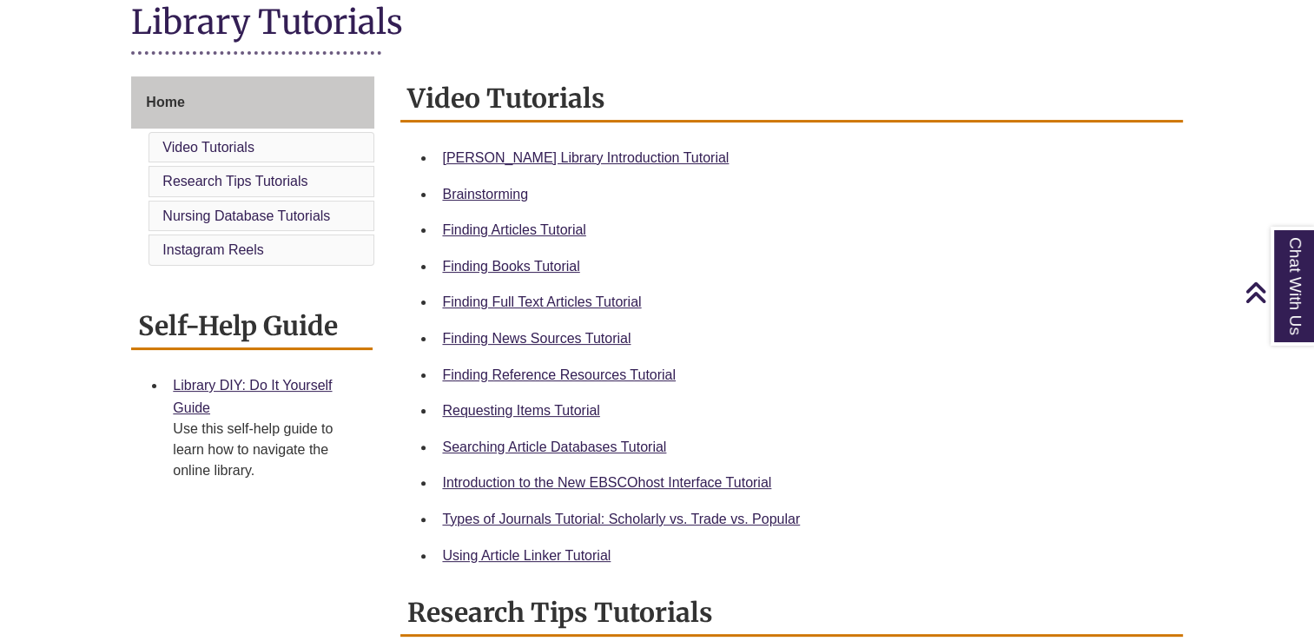
scroll to position [420, 0]
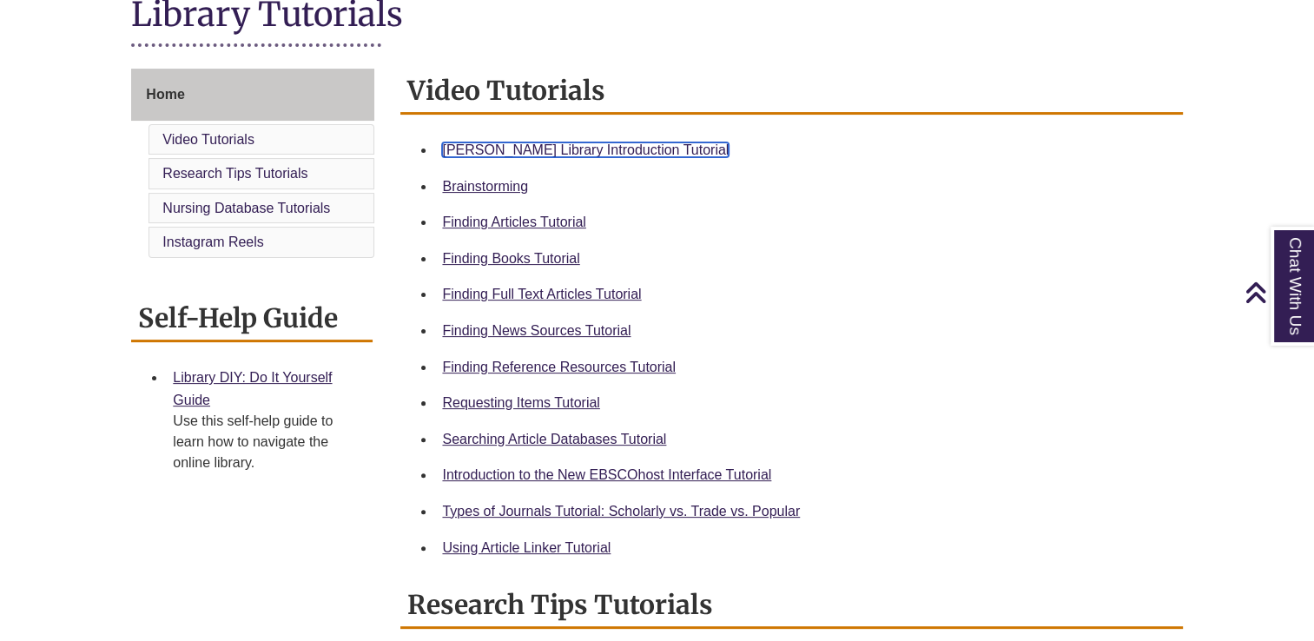
click at [481, 148] on link "Berntsen Library Introduction Tutorial" at bounding box center [585, 149] width 287 height 15
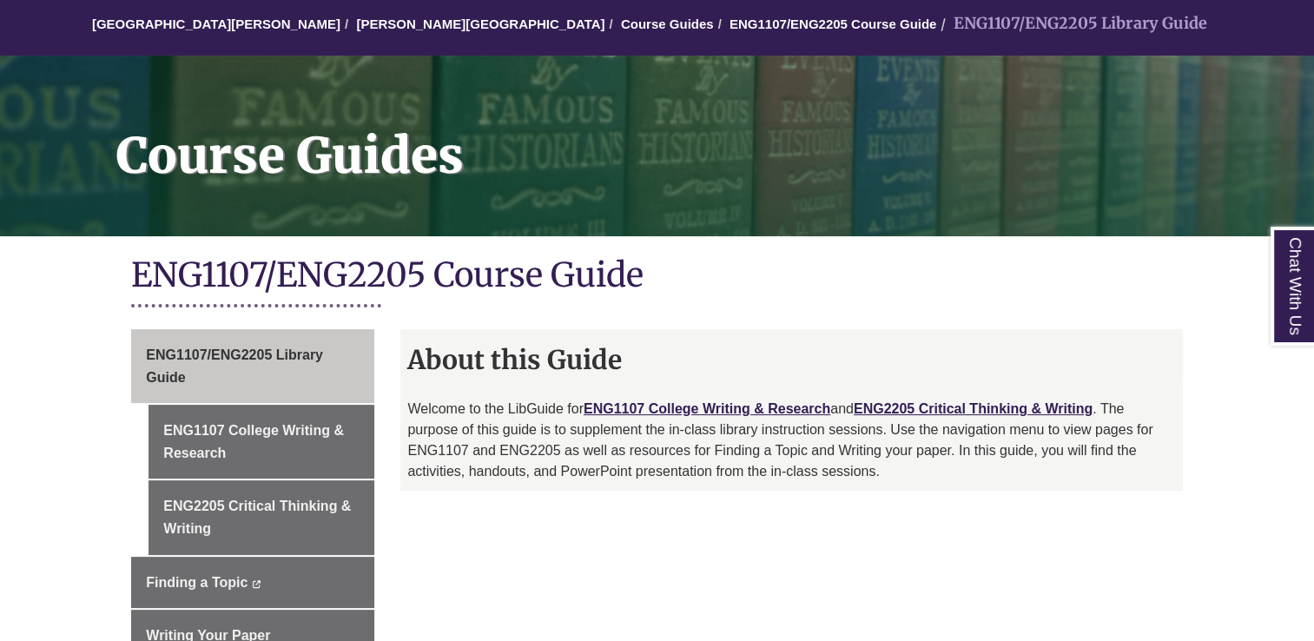
scroll to position [160, 0]
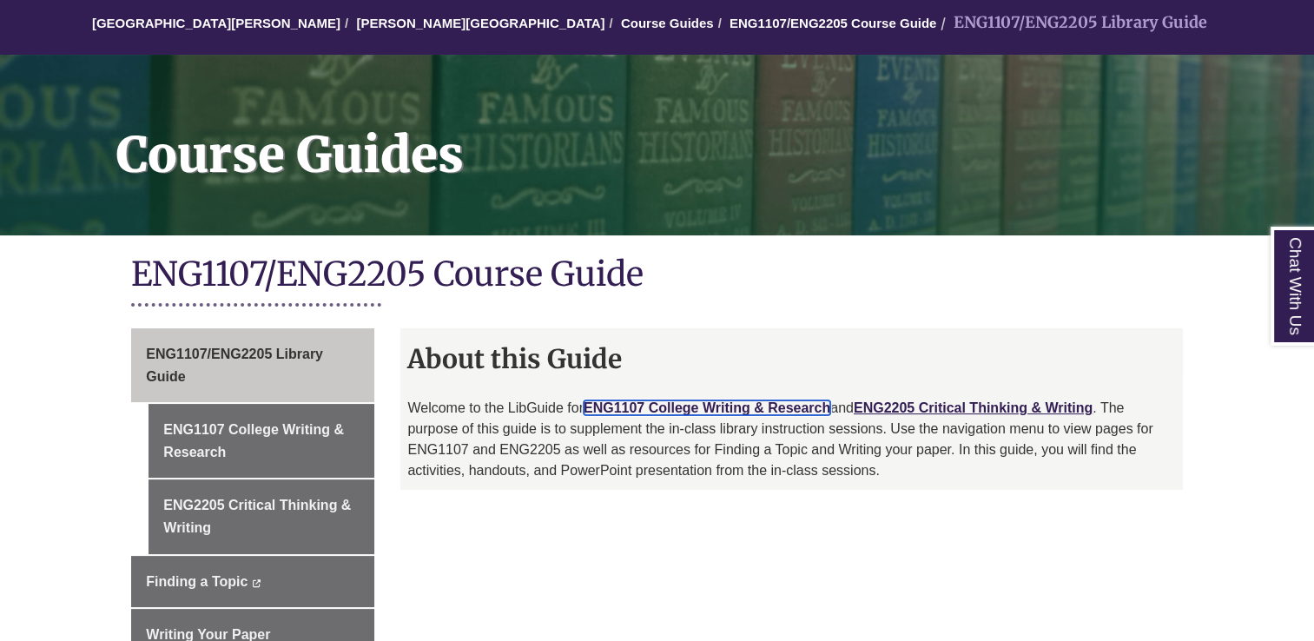
click at [665, 401] on link "ENG1107 College Writing & Research" at bounding box center [707, 407] width 247 height 15
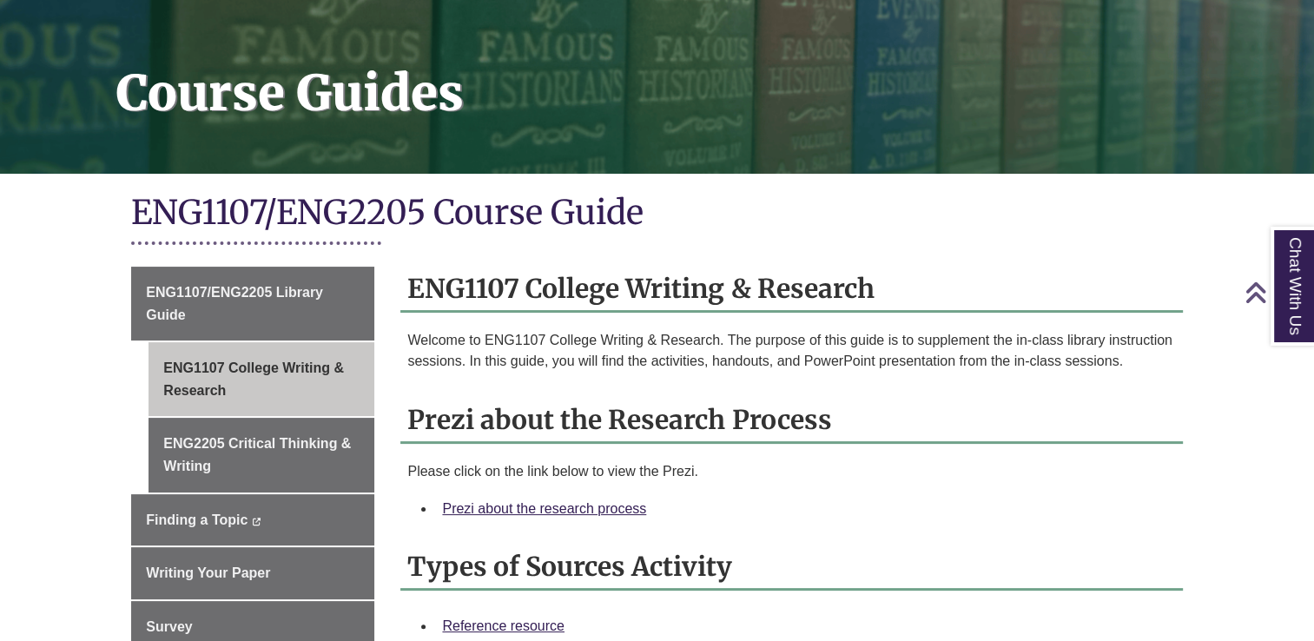
scroll to position [222, 0]
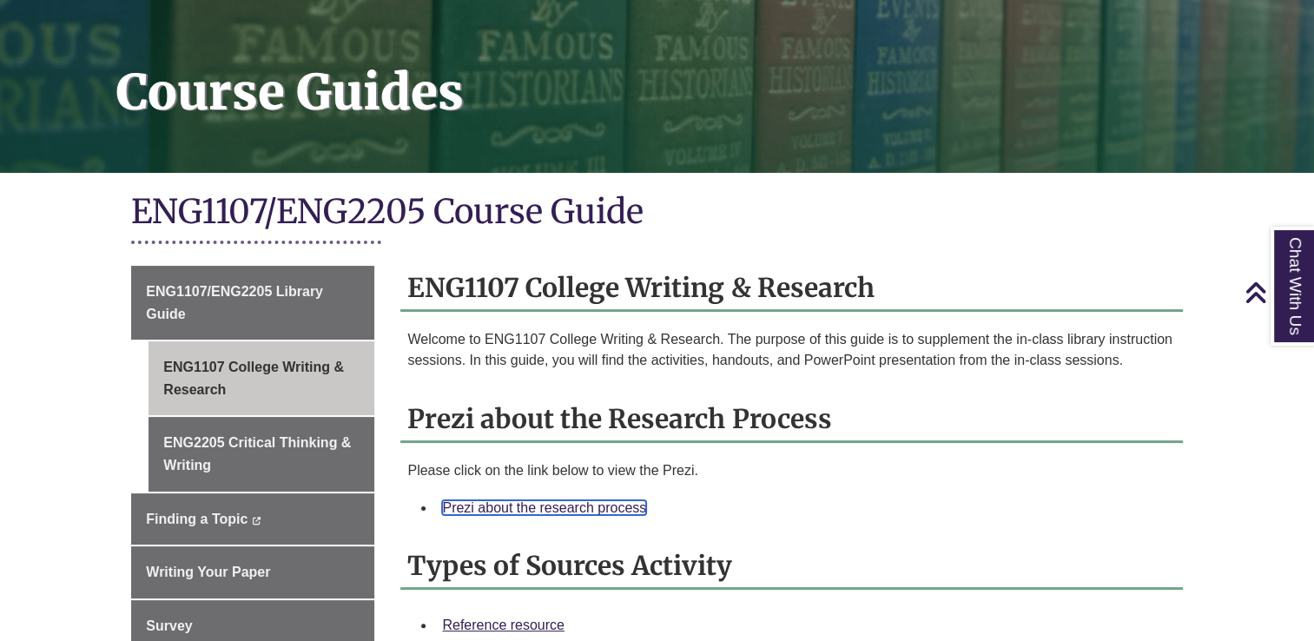
click at [557, 506] on link "Prezi about the research process" at bounding box center [544, 507] width 204 height 15
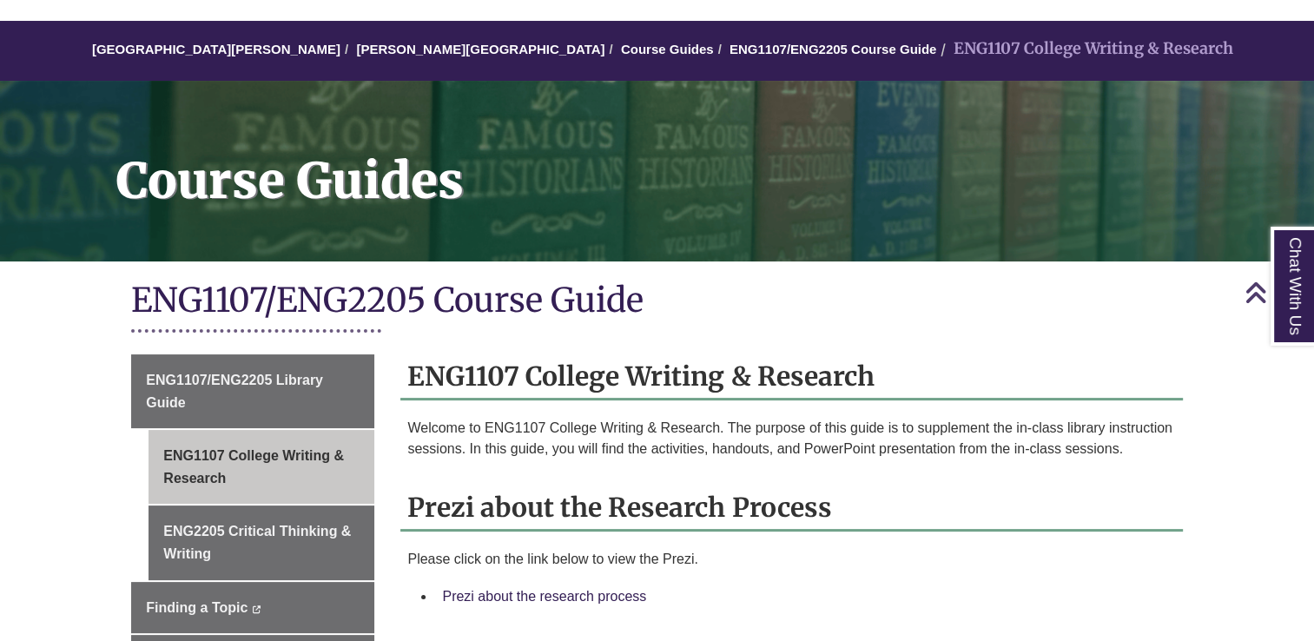
scroll to position [132, 0]
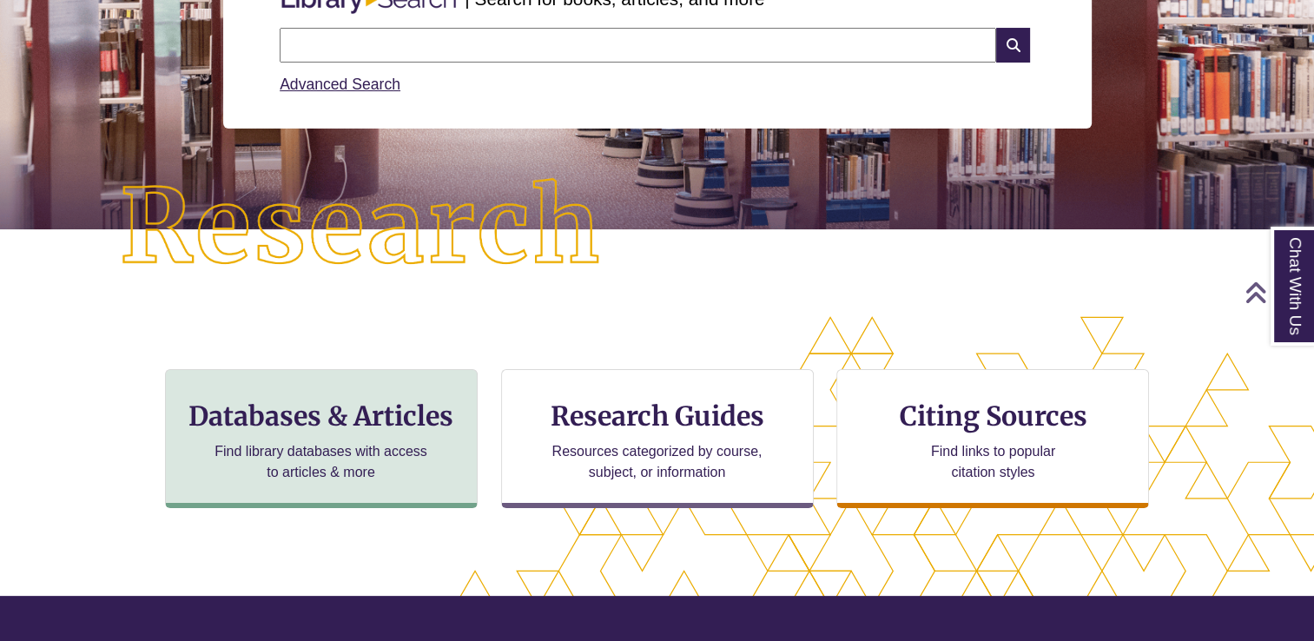
scroll to position [275, 0]
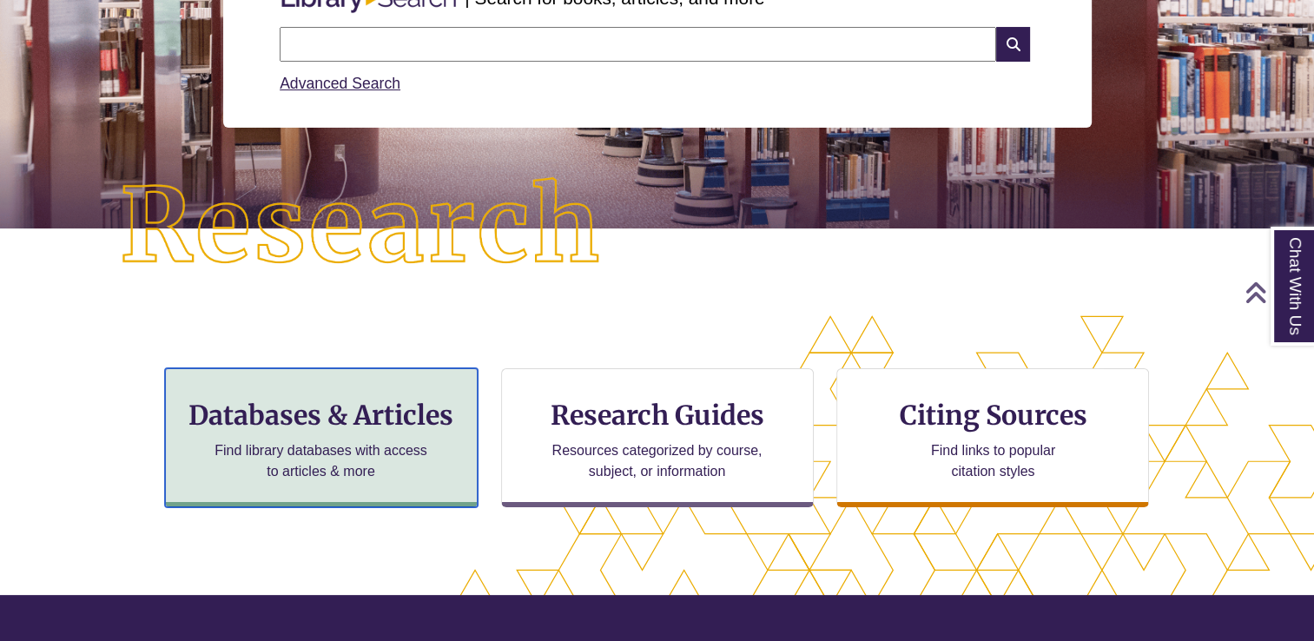
click at [354, 471] on p "Find library databases with access to articles & more" at bounding box center [321, 461] width 227 height 42
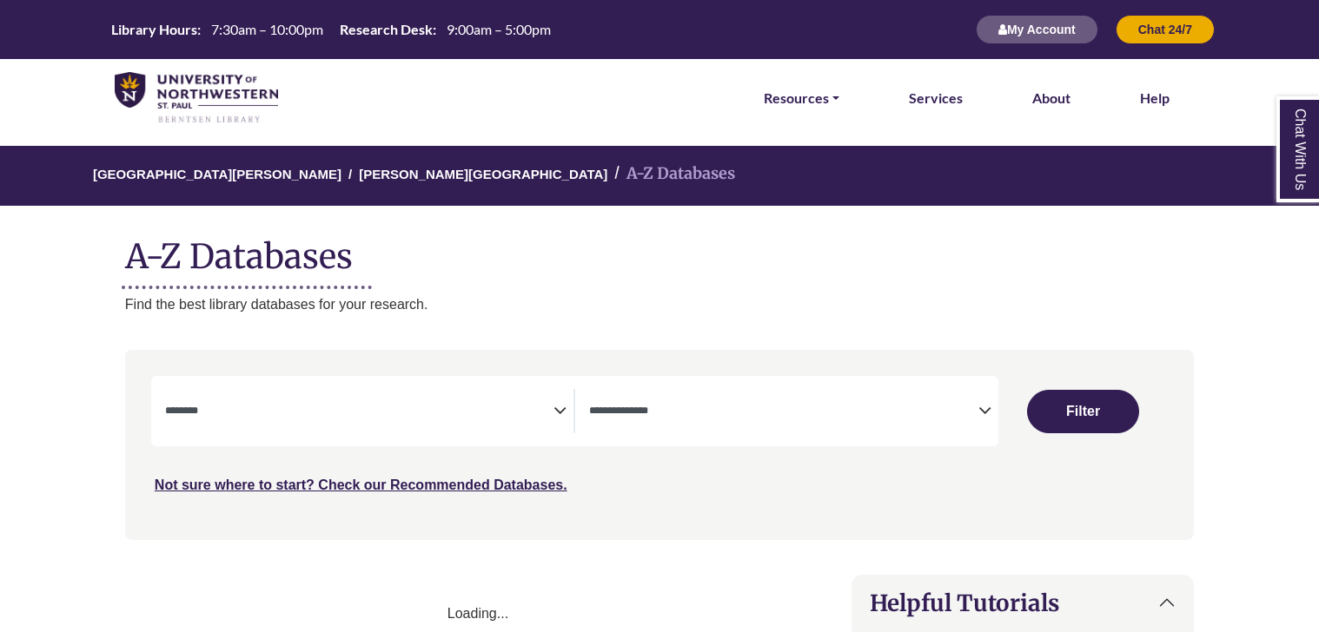
select select "Database Subject Filter"
select select "Database Types Filter"
select select "Database Subject Filter"
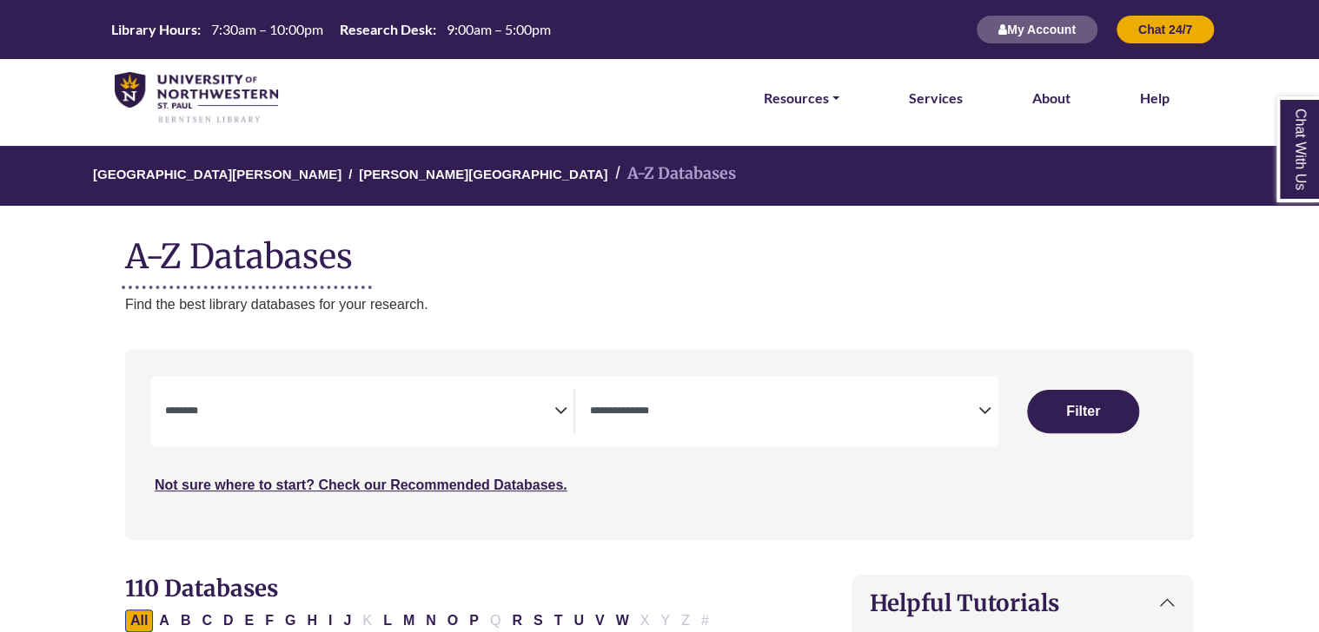
click at [534, 407] on textarea "Search" at bounding box center [359, 413] width 389 height 14
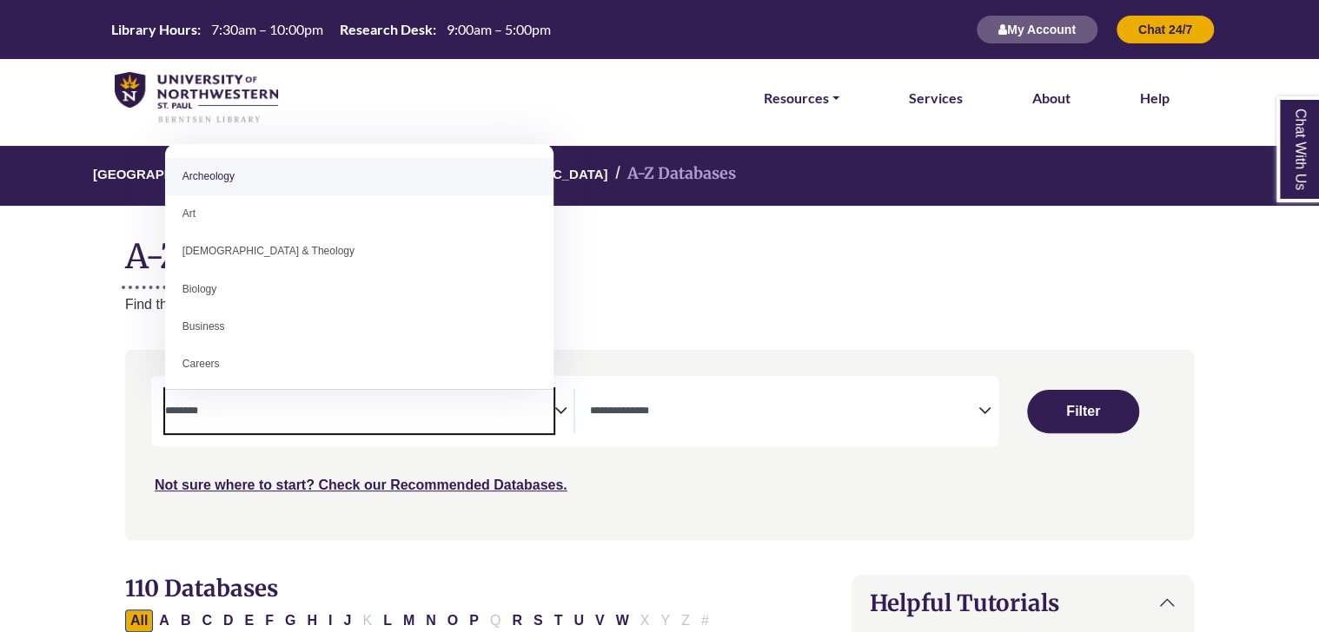
click at [565, 417] on icon "Search filters" at bounding box center [559, 408] width 13 height 26
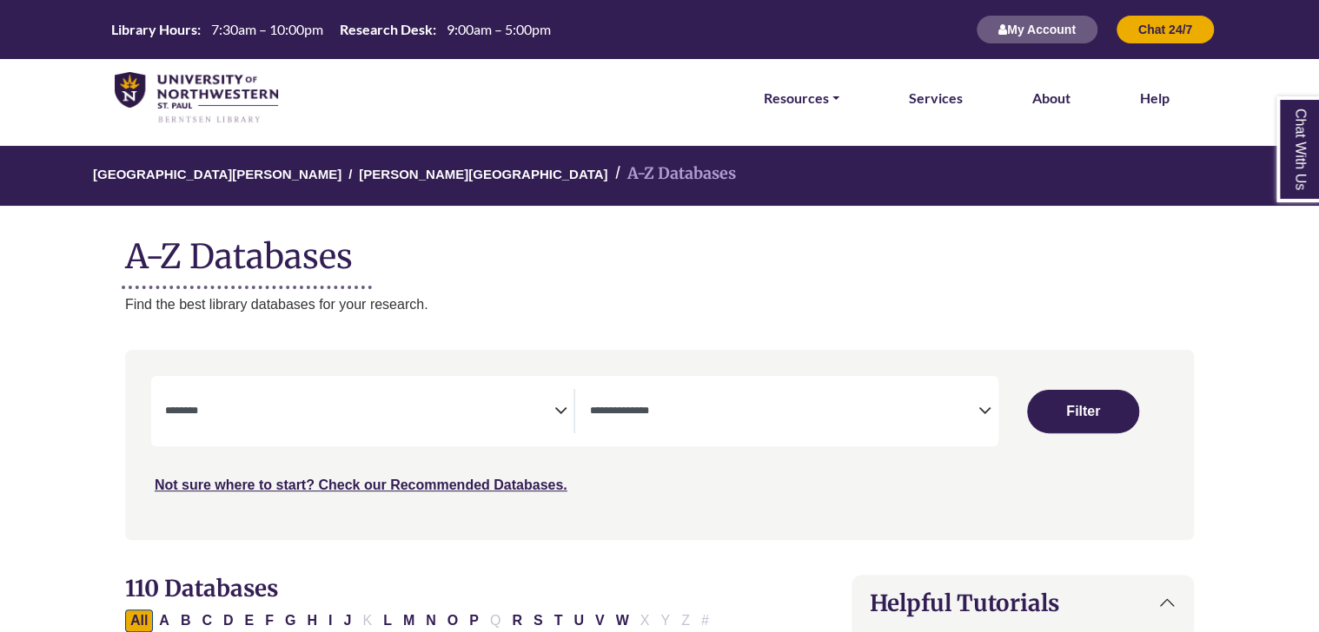
click at [983, 403] on icon "Search filters" at bounding box center [984, 408] width 13 height 26
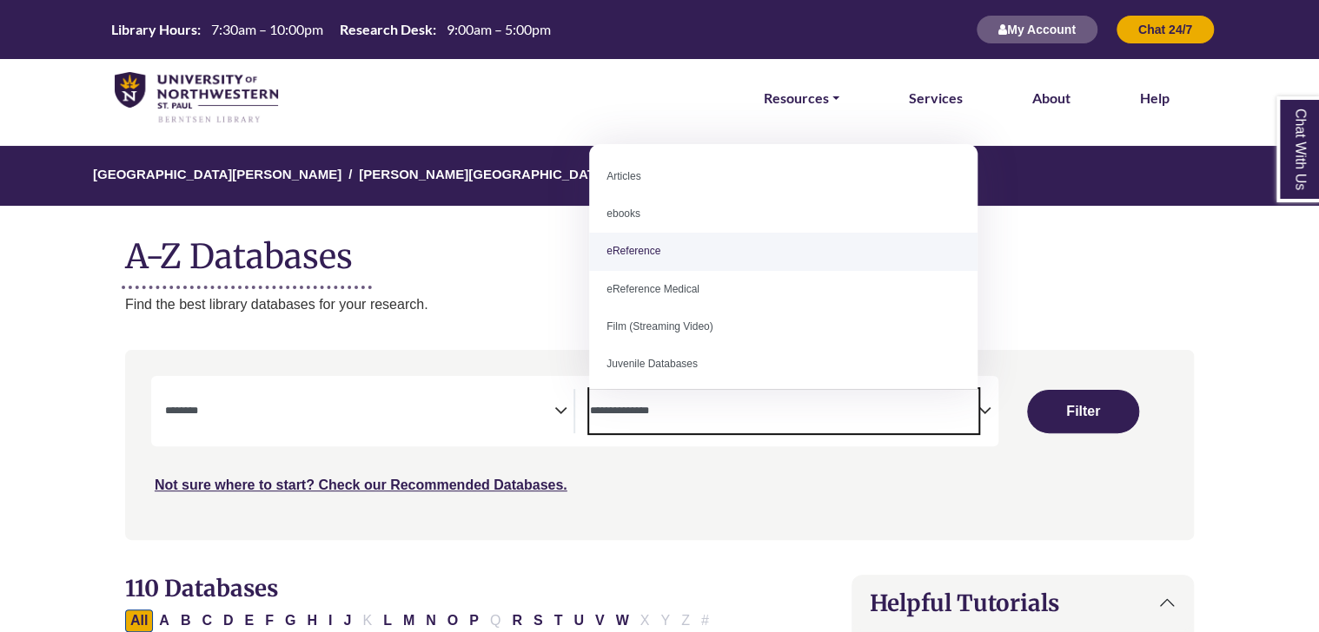
select select "*****"
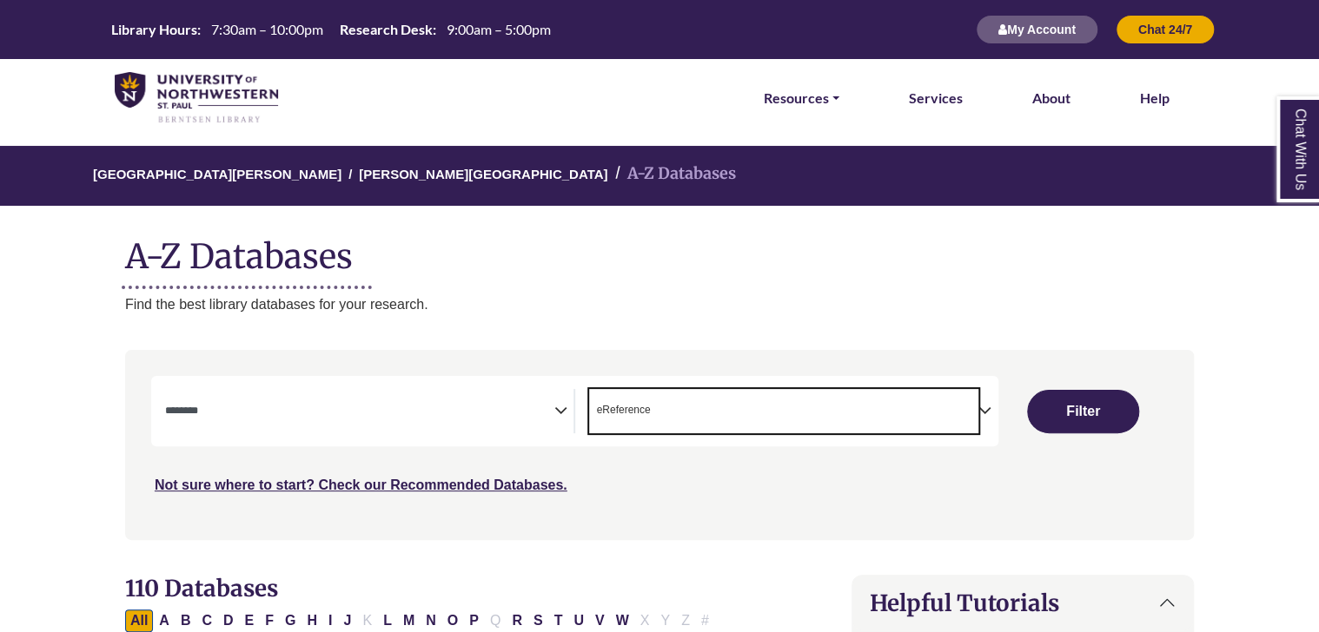
scroll to position [34, 0]
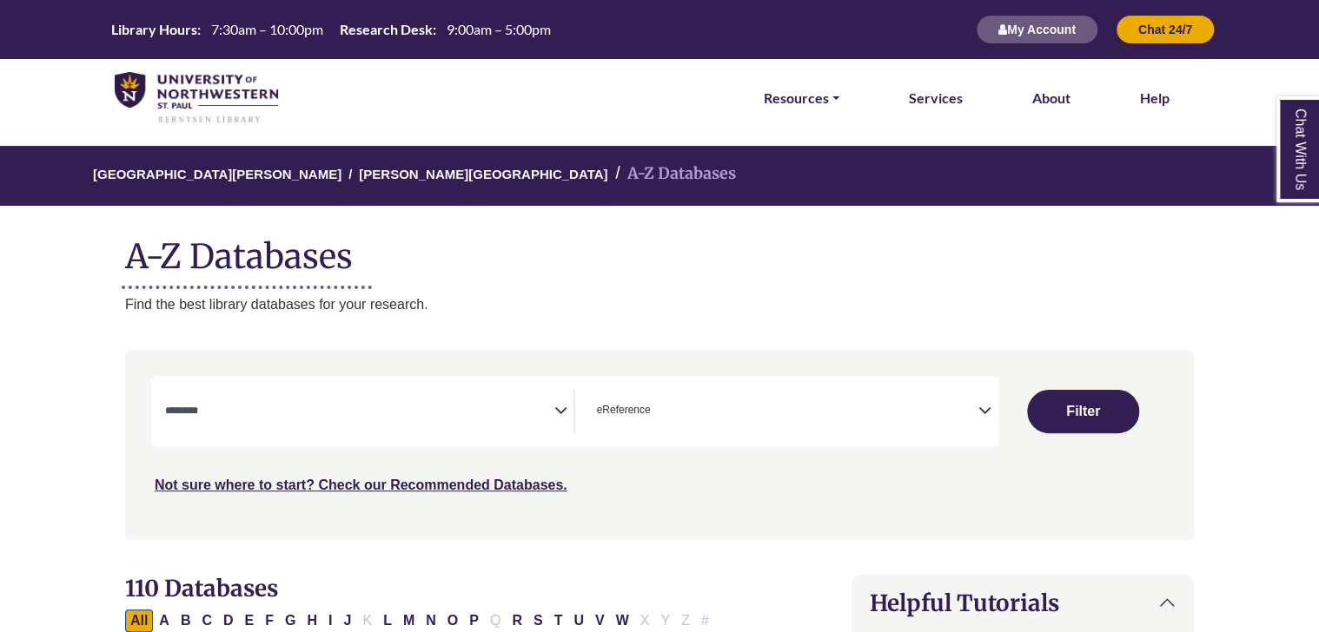
click at [554, 409] on icon "Search filters" at bounding box center [559, 408] width 13 height 26
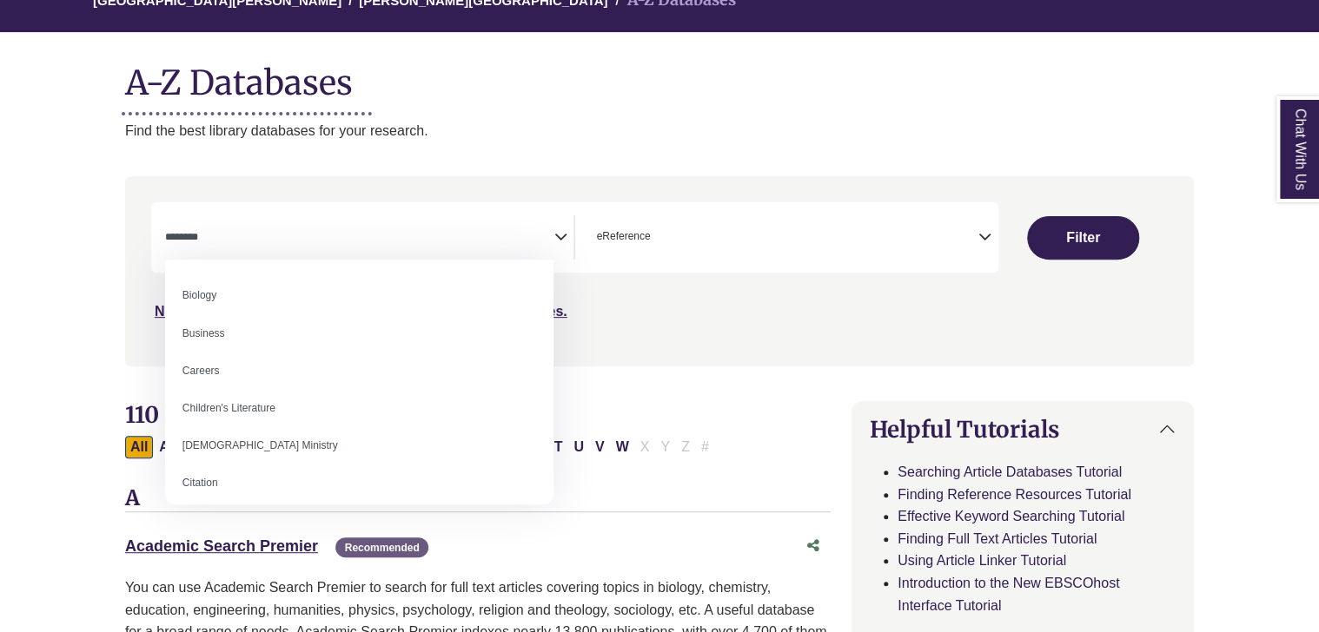
scroll to position [0, 0]
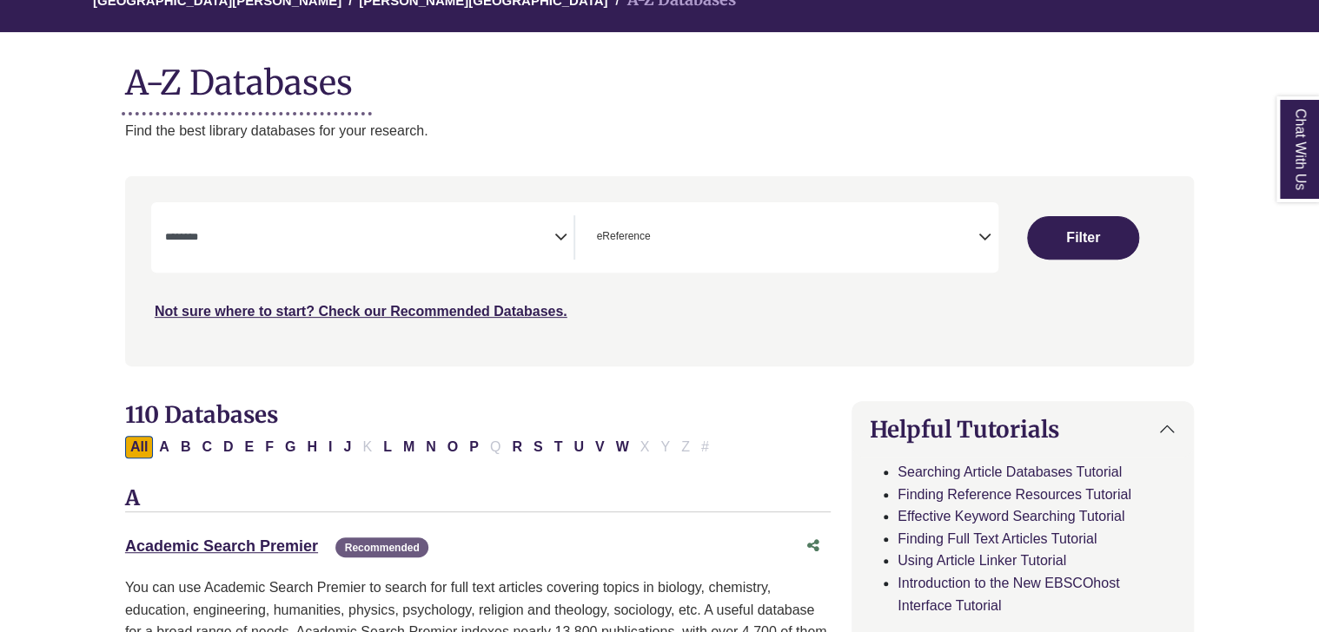
click at [636, 353] on div "Search filters" at bounding box center [660, 270] width 1048 height 175
click at [1101, 235] on button "Filter" at bounding box center [1082, 237] width 111 height 43
select select "Database Subject Filter"
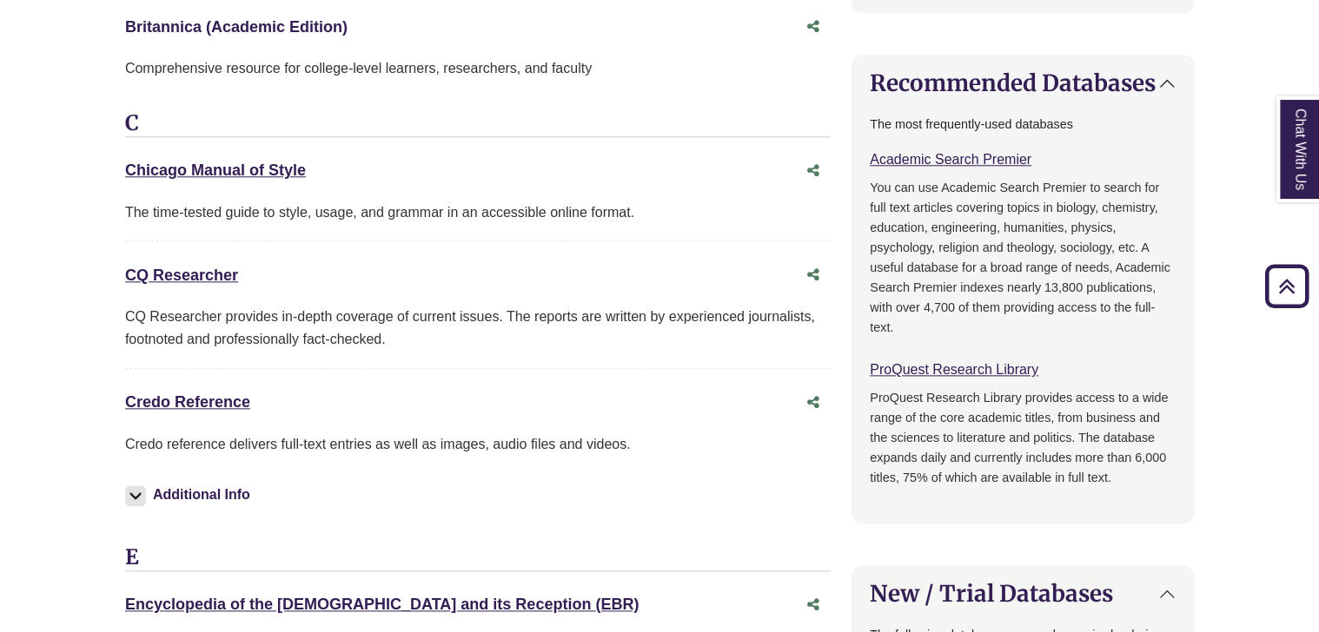
scroll to position [806, 0]
click at [203, 396] on link "Credo Reference This link opens in a new window" at bounding box center [187, 402] width 125 height 17
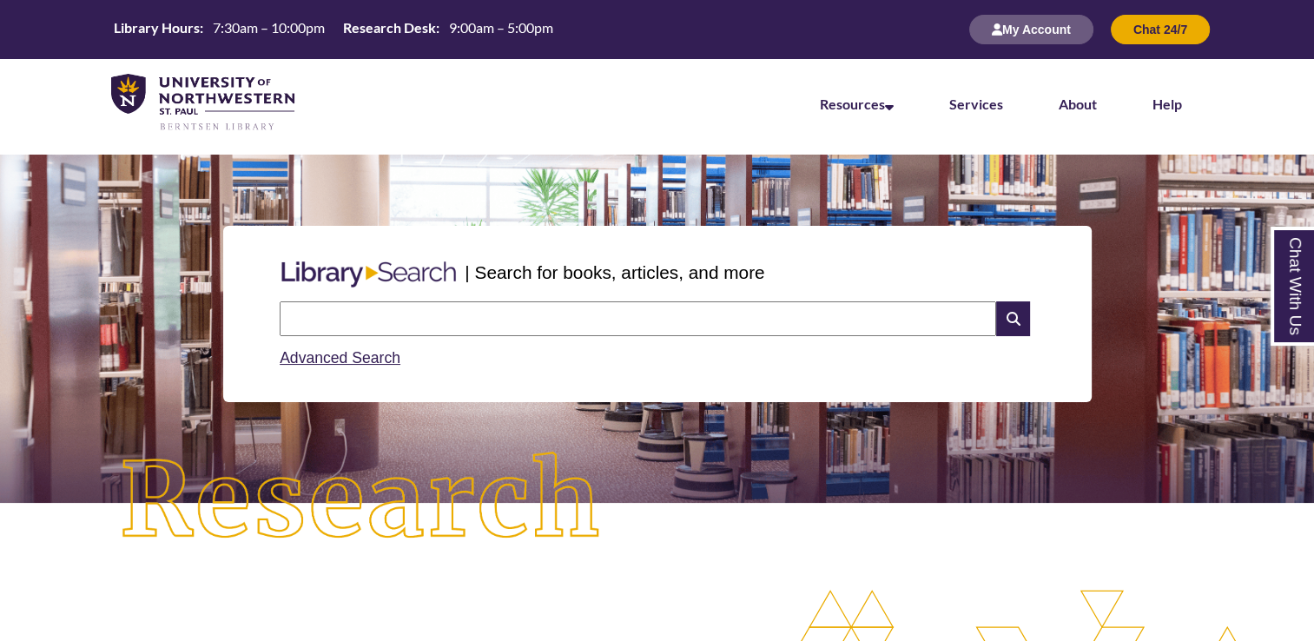
click at [632, 325] on input "text" at bounding box center [638, 318] width 717 height 35
type input "*******"
